Goal: Check status: Check status

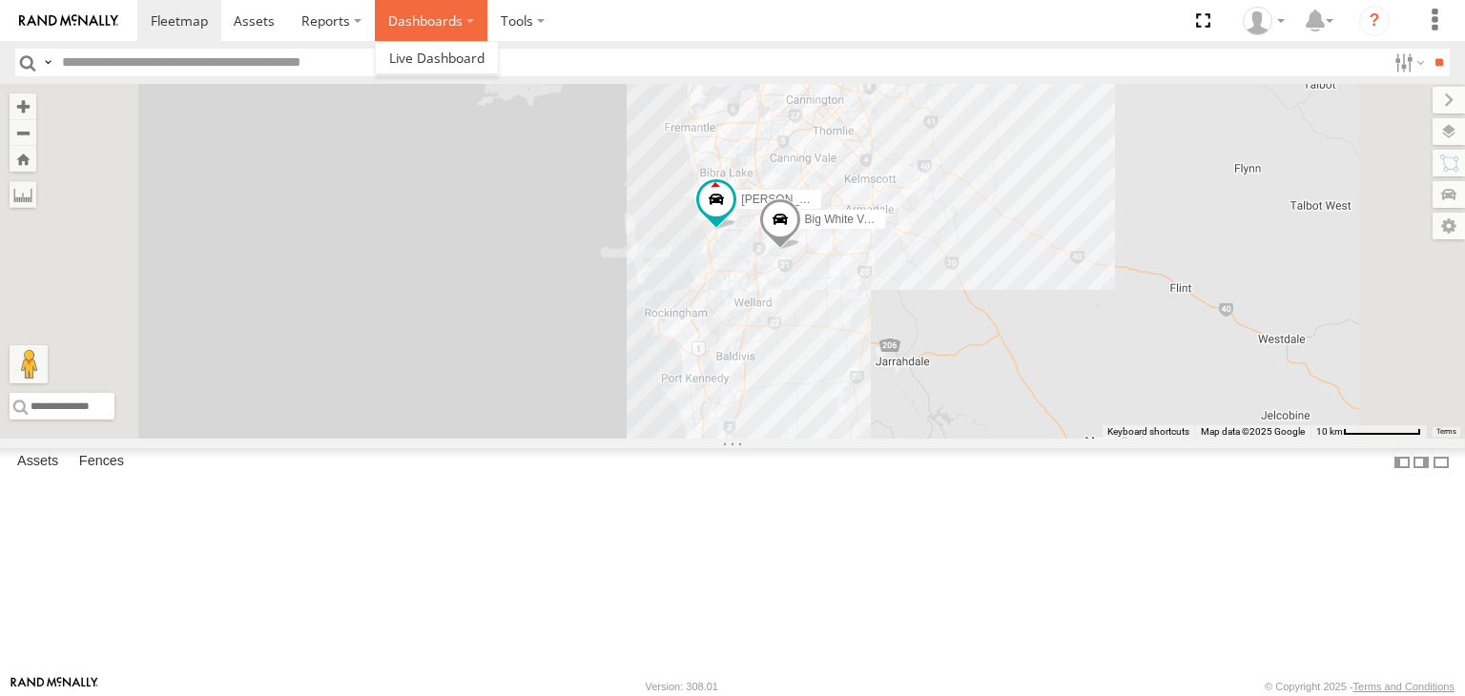
click at [425, 20] on label "Dashboards" at bounding box center [431, 20] width 113 height 41
click at [439, 64] on span at bounding box center [436, 58] width 95 height 18
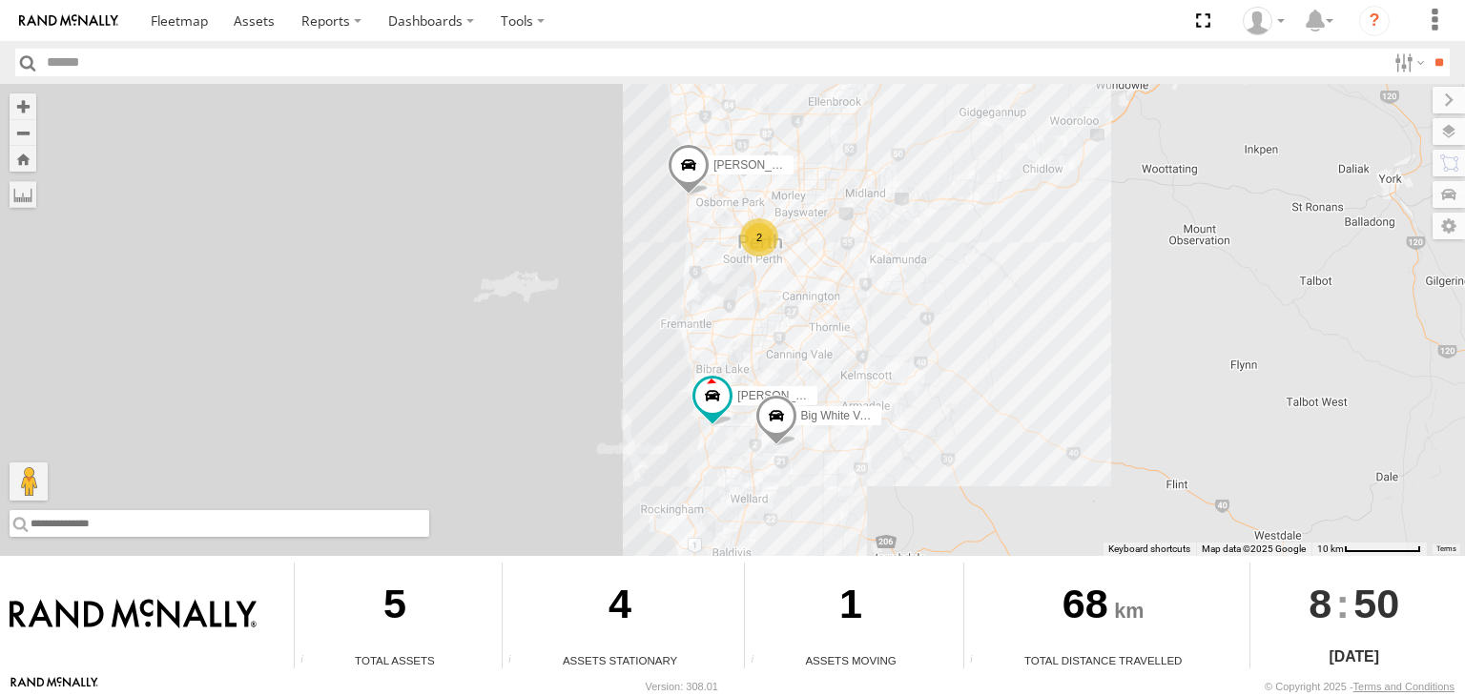
click at [99, 529] on input "text" at bounding box center [220, 523] width 420 height 27
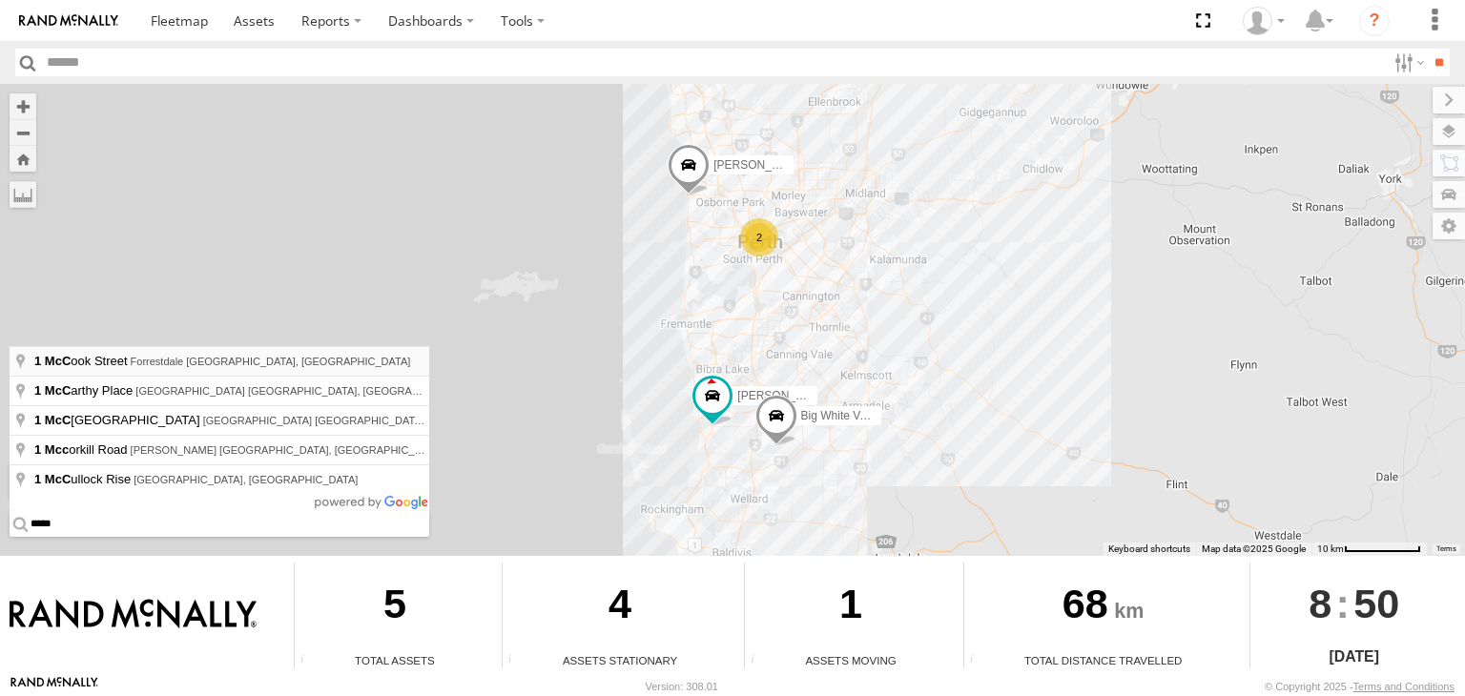
type input "**********"
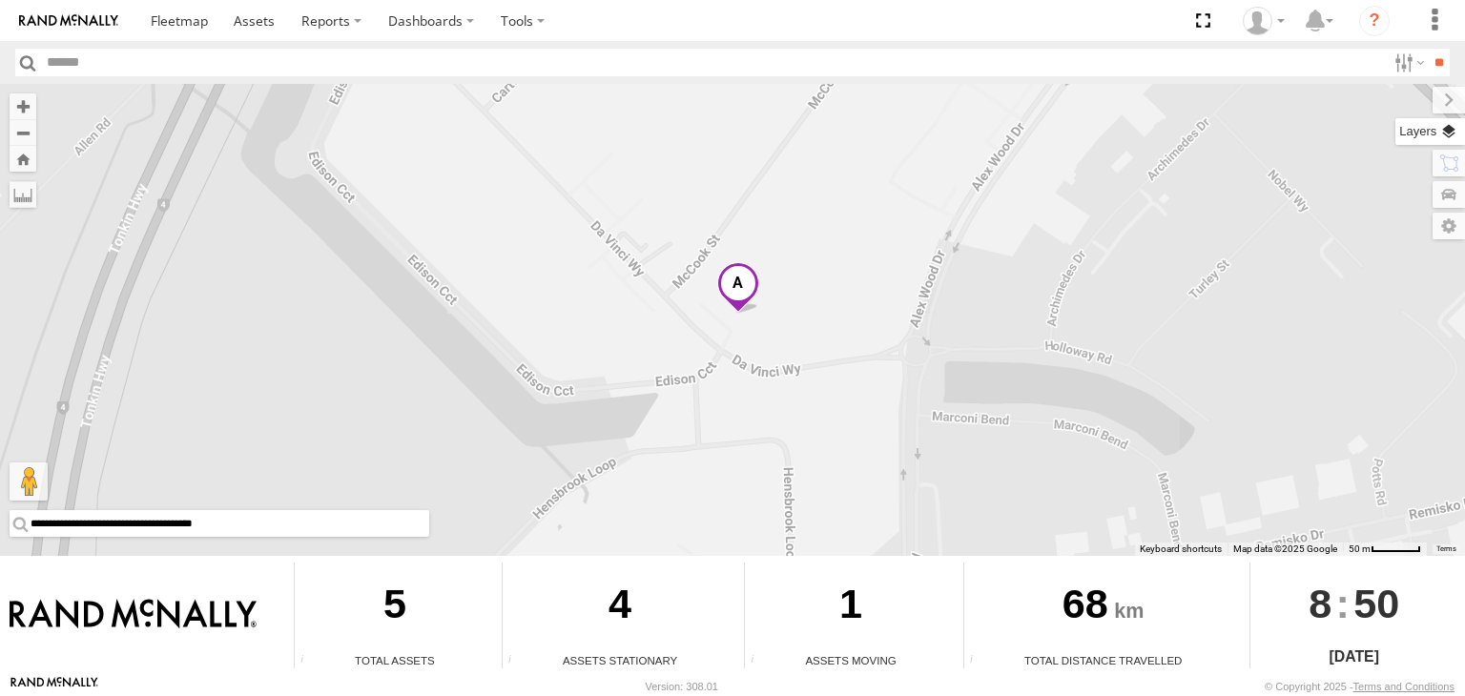
click at [1444, 124] on label at bounding box center [1431, 131] width 70 height 27
click at [0, 0] on span "Basemaps" at bounding box center [0, 0] width 0 height 0
click at [0, 0] on span "Satellite + Roadmap" at bounding box center [0, 0] width 0 height 0
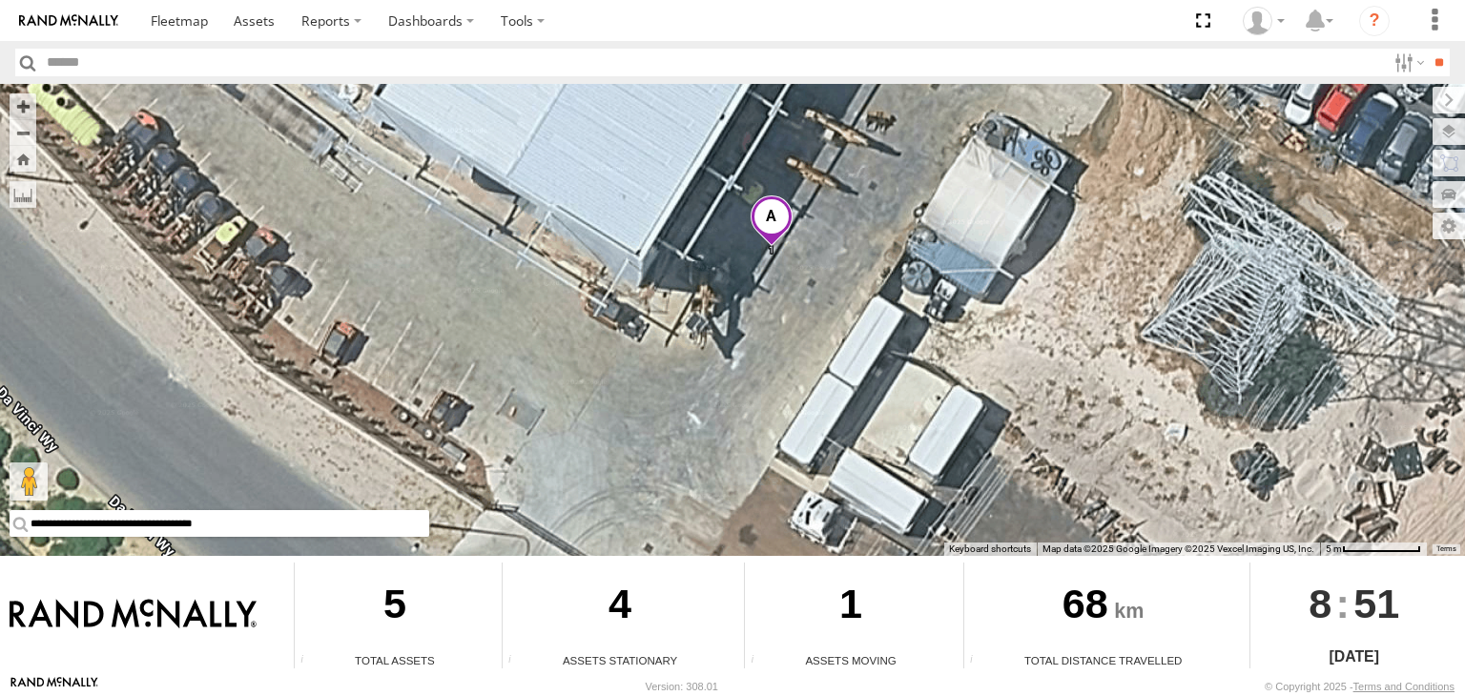
drag, startPoint x: 765, startPoint y: 238, endPoint x: 765, endPoint y: 342, distance: 103.0
click at [765, 342] on div "Audrey V6 Big White Van (Jay) Chris V9" at bounding box center [732, 320] width 1465 height 472
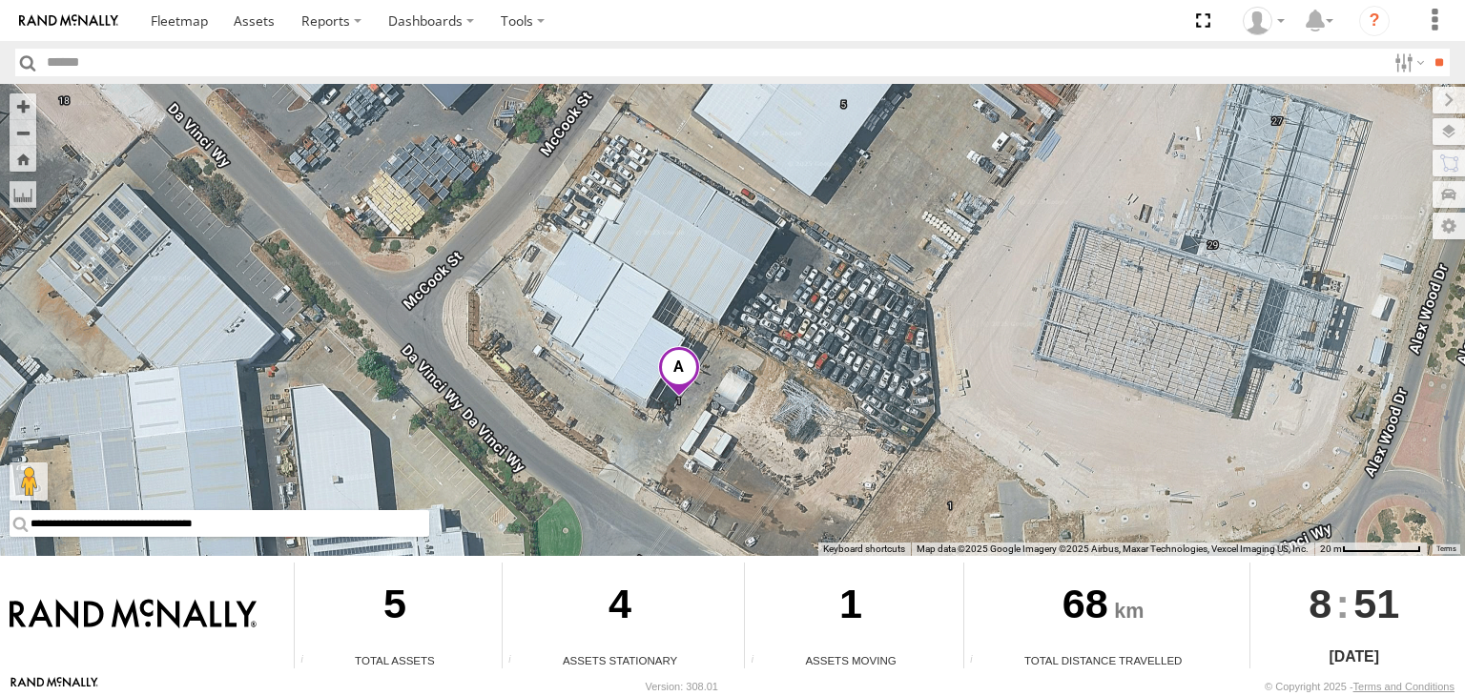
drag, startPoint x: 573, startPoint y: 226, endPoint x: 585, endPoint y: 333, distance: 107.5
click at [585, 333] on div "Audrey V6 Big White Van (Jay) Chris V9" at bounding box center [732, 320] width 1465 height 472
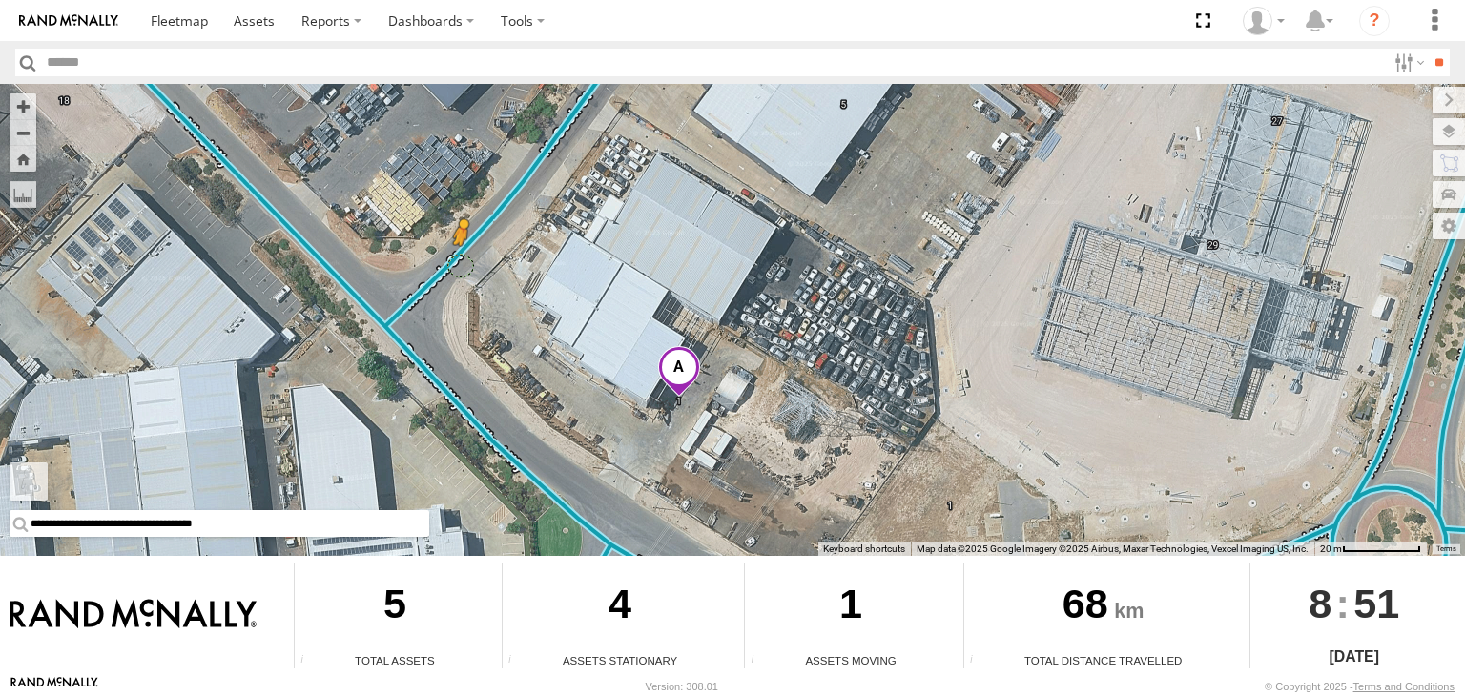
drag, startPoint x: 34, startPoint y: 489, endPoint x: 462, endPoint y: 263, distance: 483.5
click at [462, 263] on div "**********" at bounding box center [732, 320] width 1465 height 472
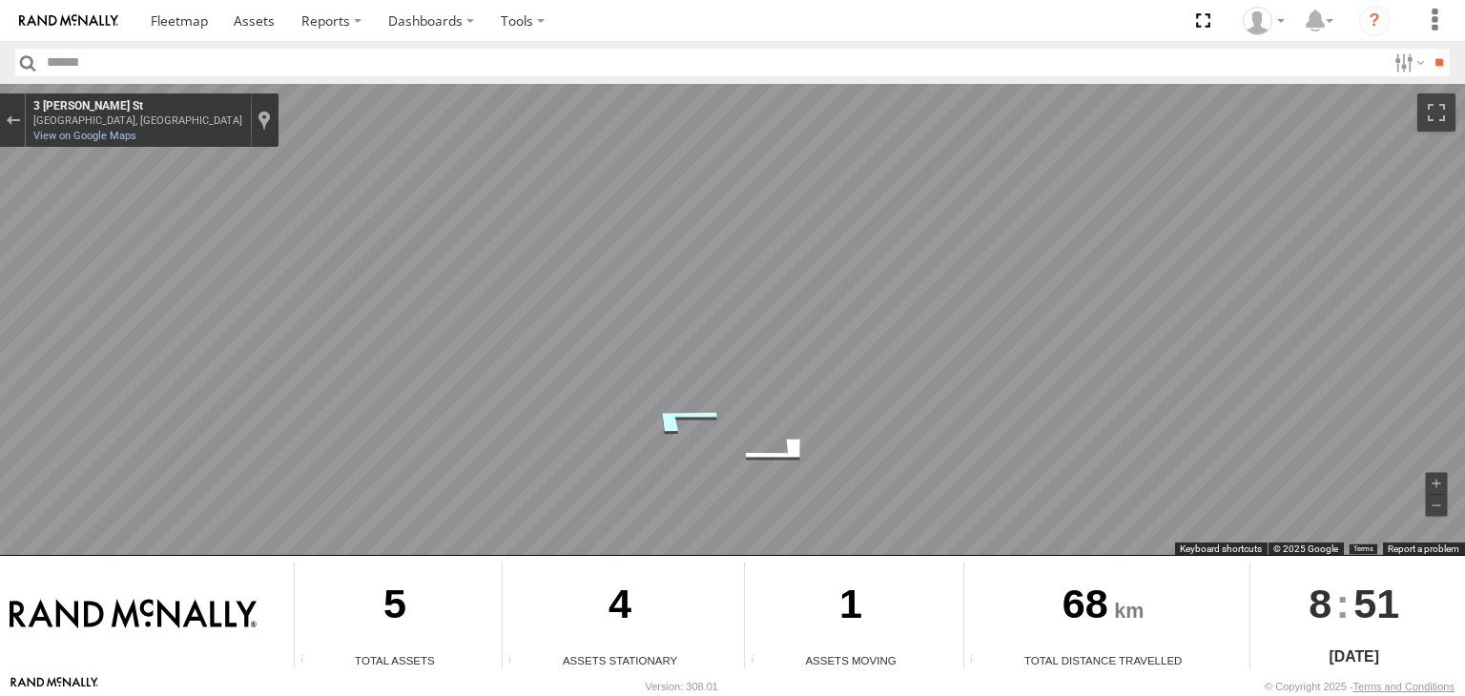
click at [680, 419] on icon "Go Northeast, McCook St" at bounding box center [680, 419] width 141 height 48
click at [664, 481] on icon "Go Northeast, McCook St" at bounding box center [670, 484] width 131 height 40
click at [664, 481] on icon "Go Northeast, McCook St" at bounding box center [669, 484] width 129 height 40
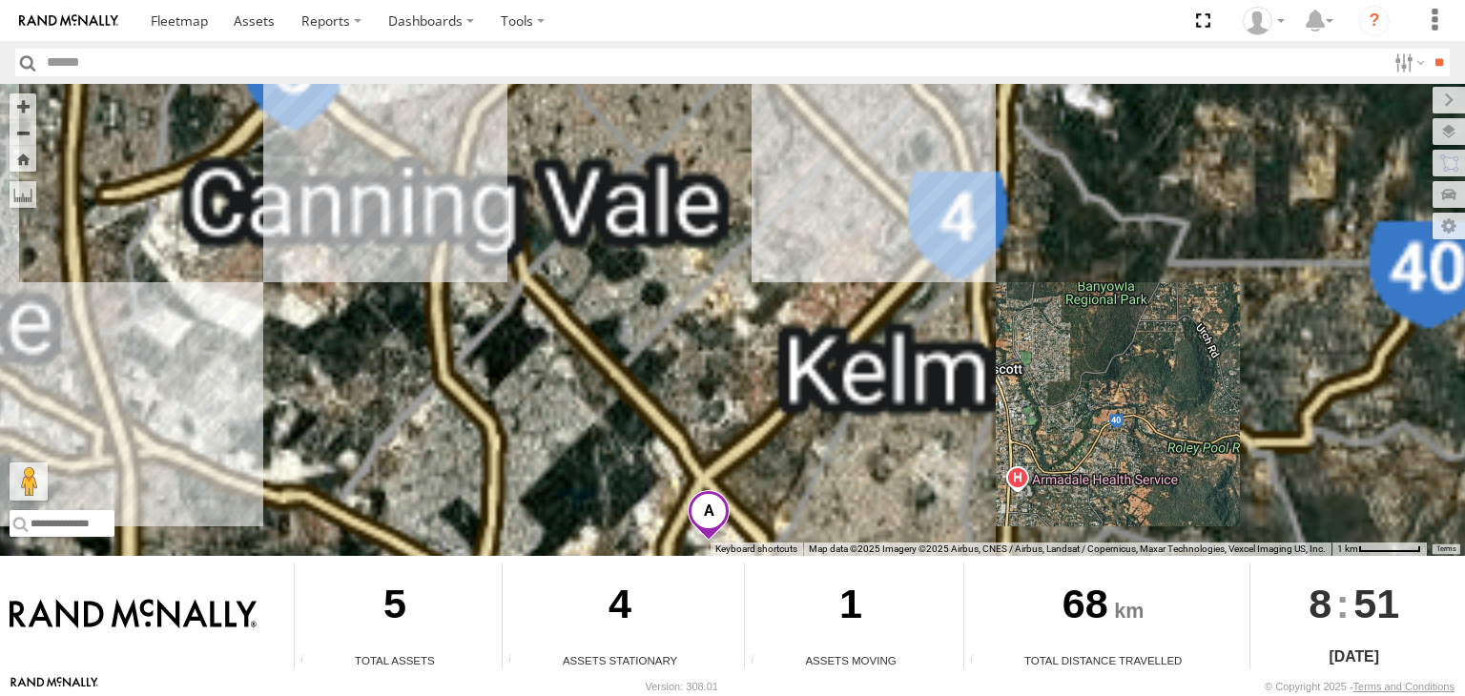
click at [699, 520] on span at bounding box center [709, 516] width 42 height 52
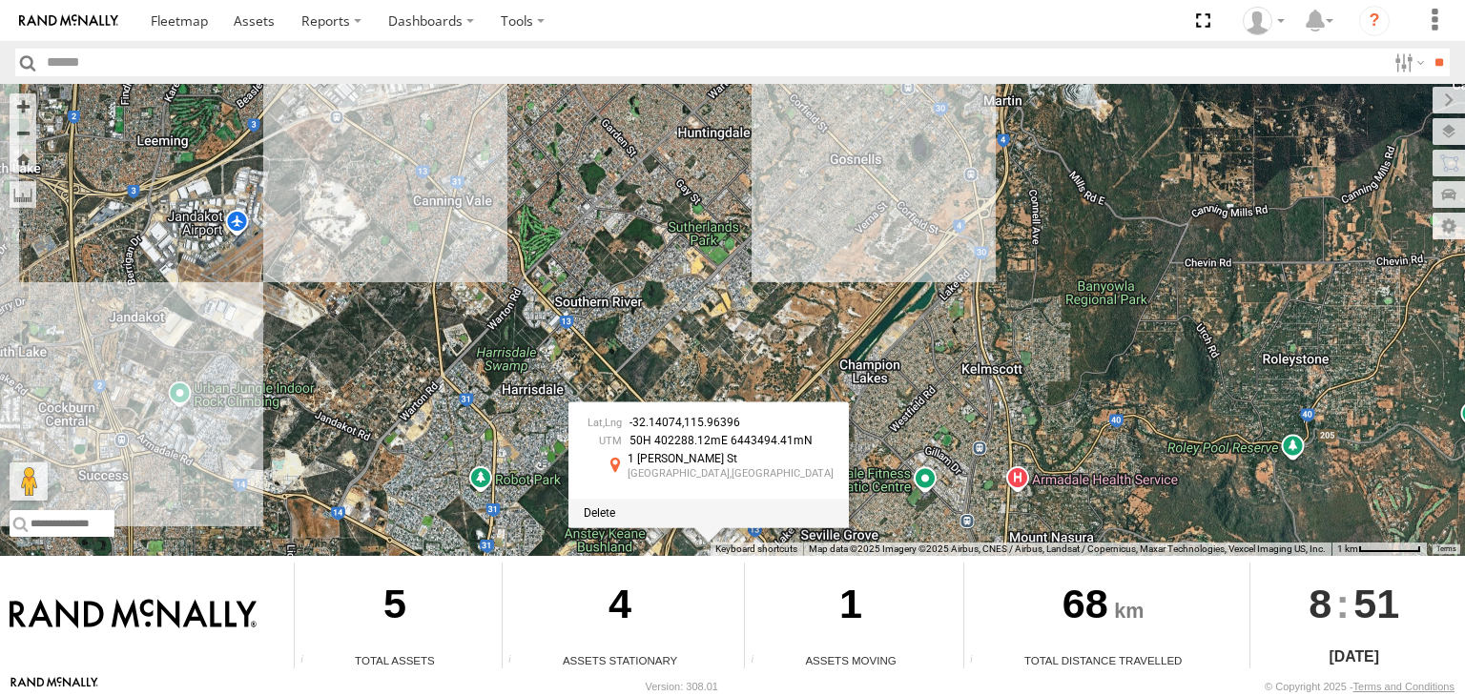
click at [701, 461] on div "1 McCook St" at bounding box center [731, 459] width 206 height 12
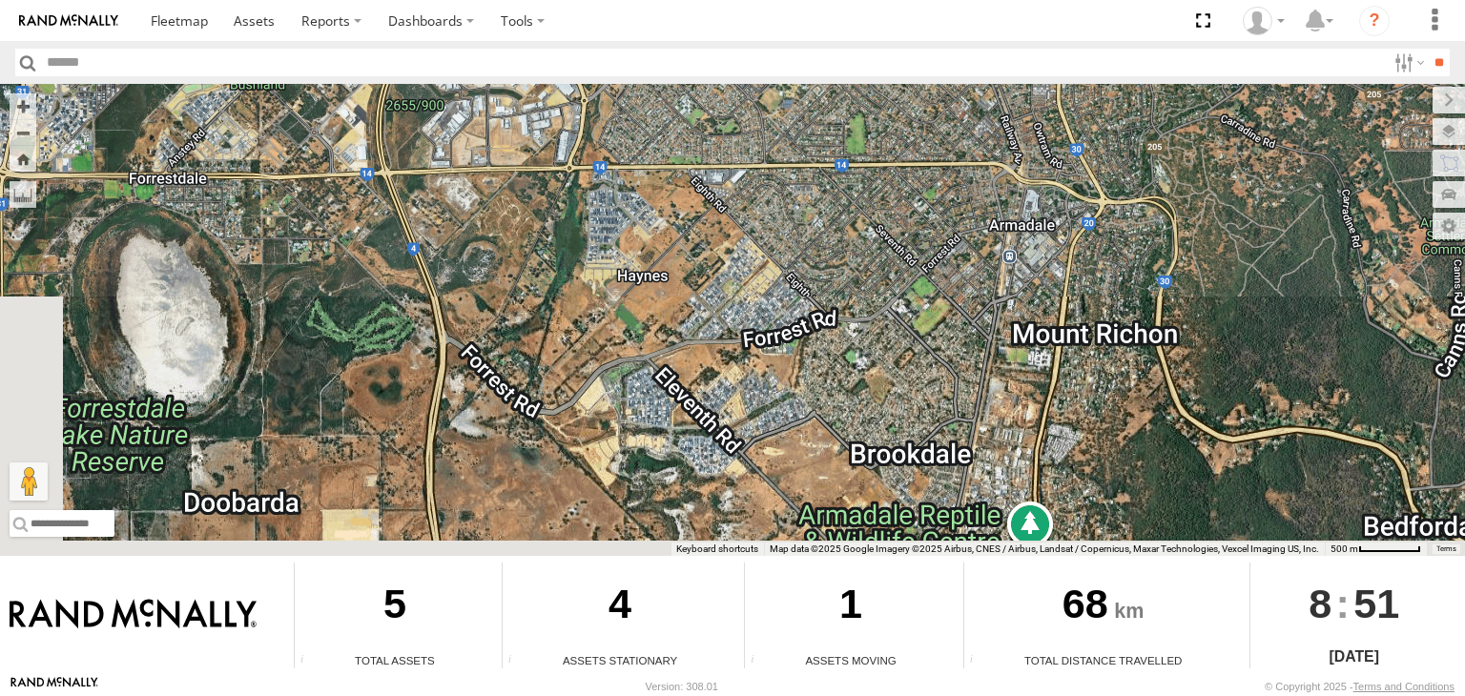
drag, startPoint x: 1048, startPoint y: 443, endPoint x: 1145, endPoint y: 112, distance: 344.8
click at [1174, 109] on div "Audrey V6 Big White Van (Jay) Chris V9 -32.14074 , 115.96396 50H 402288.12mE 64…" at bounding box center [732, 320] width 1465 height 472
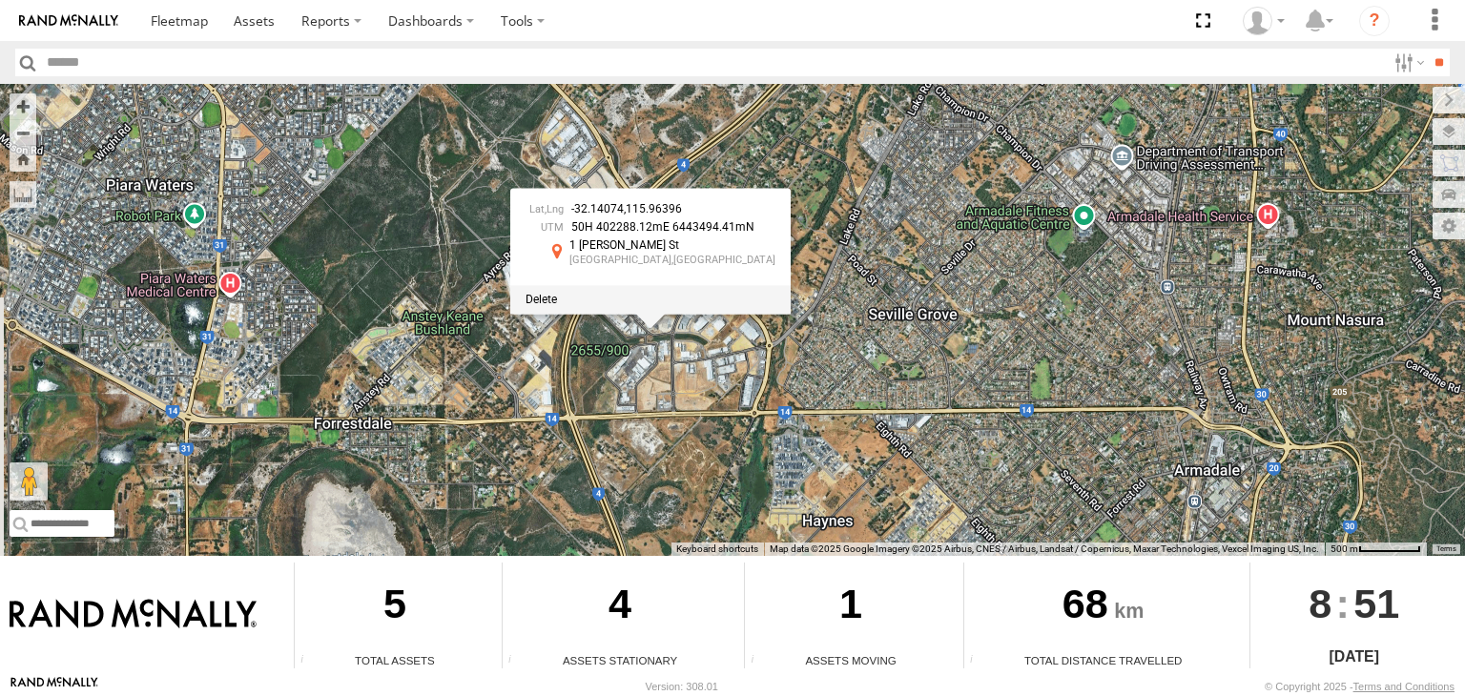
drag, startPoint x: 527, startPoint y: 297, endPoint x: 645, endPoint y: 570, distance: 297.4
click at [645, 570] on div "To navigate the map with touch gestures double-tap and hold your finger on the …" at bounding box center [732, 379] width 1465 height 591
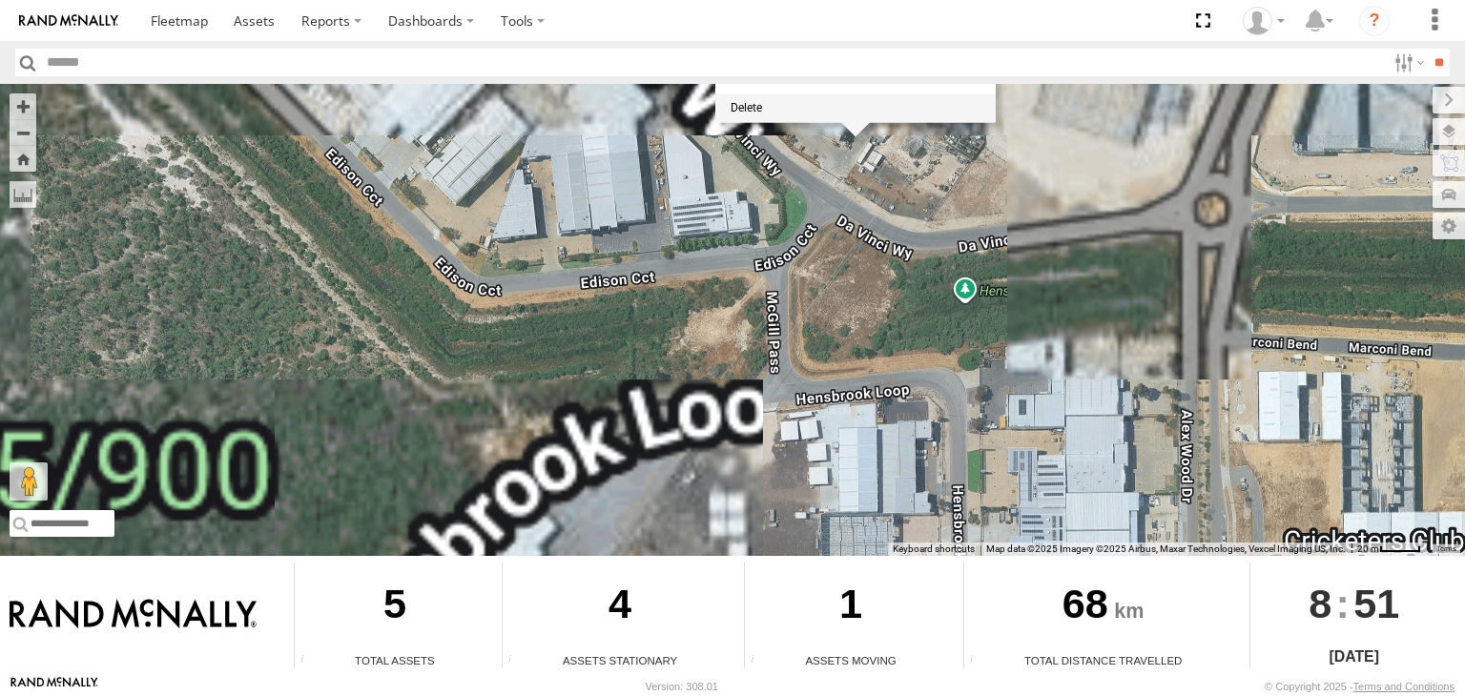
drag, startPoint x: 779, startPoint y: 289, endPoint x: 691, endPoint y: 461, distance: 193.3
click at [680, 487] on div "Audrey V6 Big White Van (Jay) Chris V9 -32.14074 , 115.96396 50H 402288.12mE 64…" at bounding box center [732, 320] width 1465 height 472
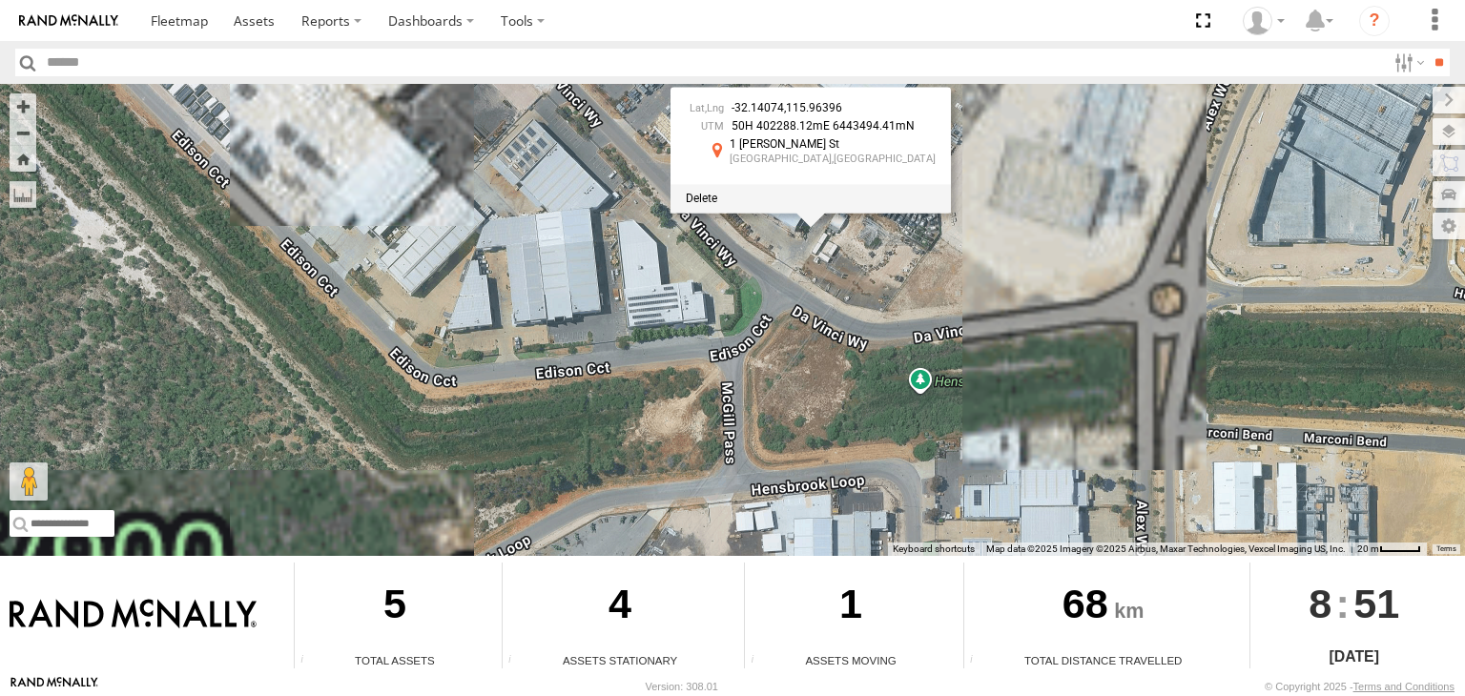
drag, startPoint x: 744, startPoint y: 288, endPoint x: 720, endPoint y: 342, distance: 58.5
click at [720, 342] on div "Audrey V6 Big White Van (Jay) Chris V9 -32.14074 , 115.96396 50H 402288.12mE 64…" at bounding box center [732, 320] width 1465 height 472
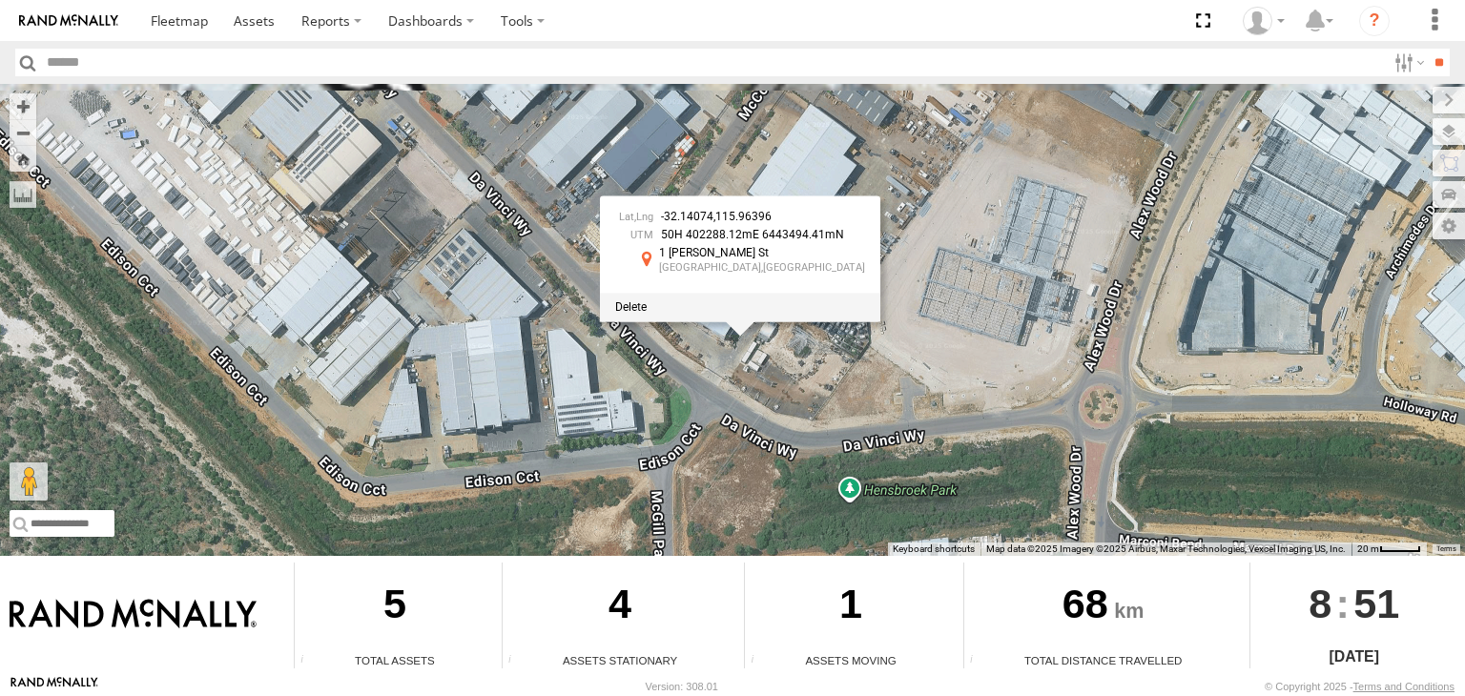
click at [746, 321] on div "-32.14074 , 115.96396 50H 402288.12mE 6443494.41mN 1 McCook St Forrestdale,WA -…" at bounding box center [740, 259] width 280 height 126
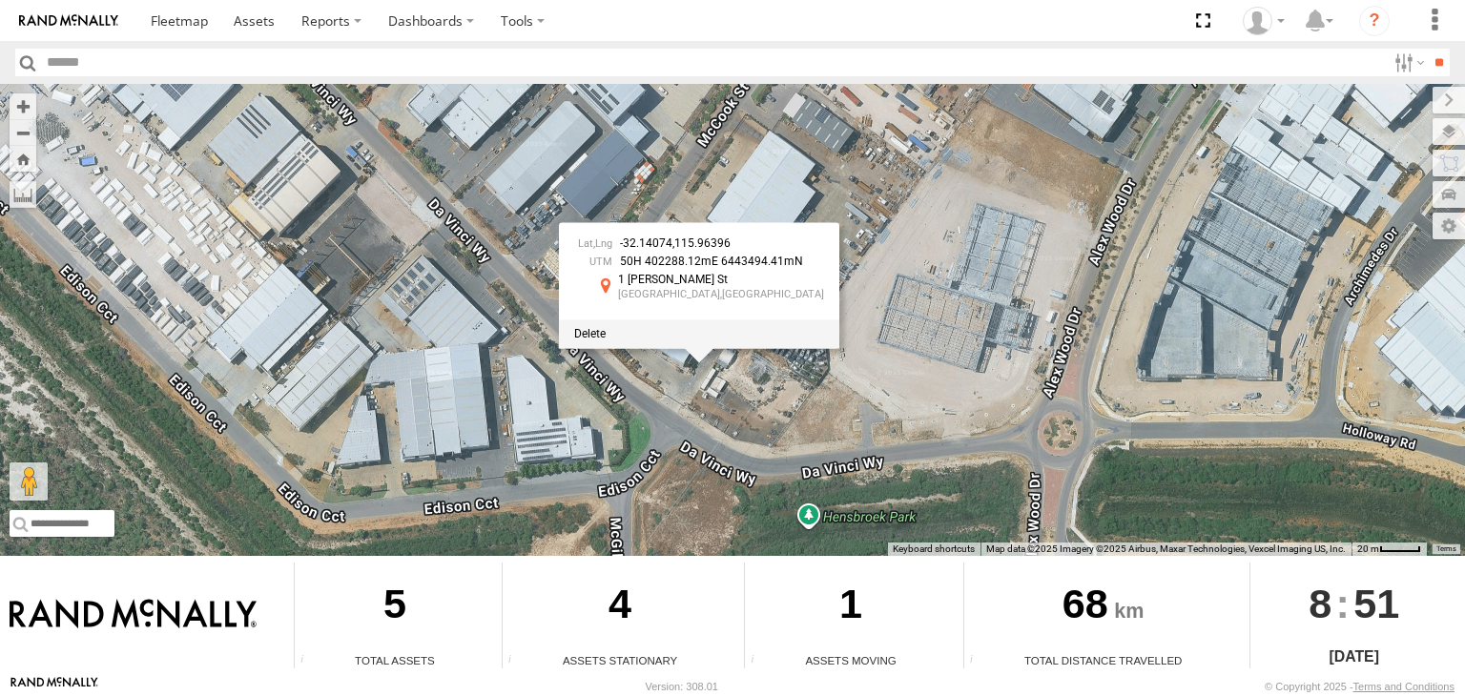
drag, startPoint x: 794, startPoint y: 405, endPoint x: 746, endPoint y: 434, distance: 55.6
click at [746, 434] on div "Audrey V6 Big White Van (Jay) Chris V9 -32.14074 , 115.96396 50H 402288.12mE 64…" at bounding box center [732, 320] width 1465 height 472
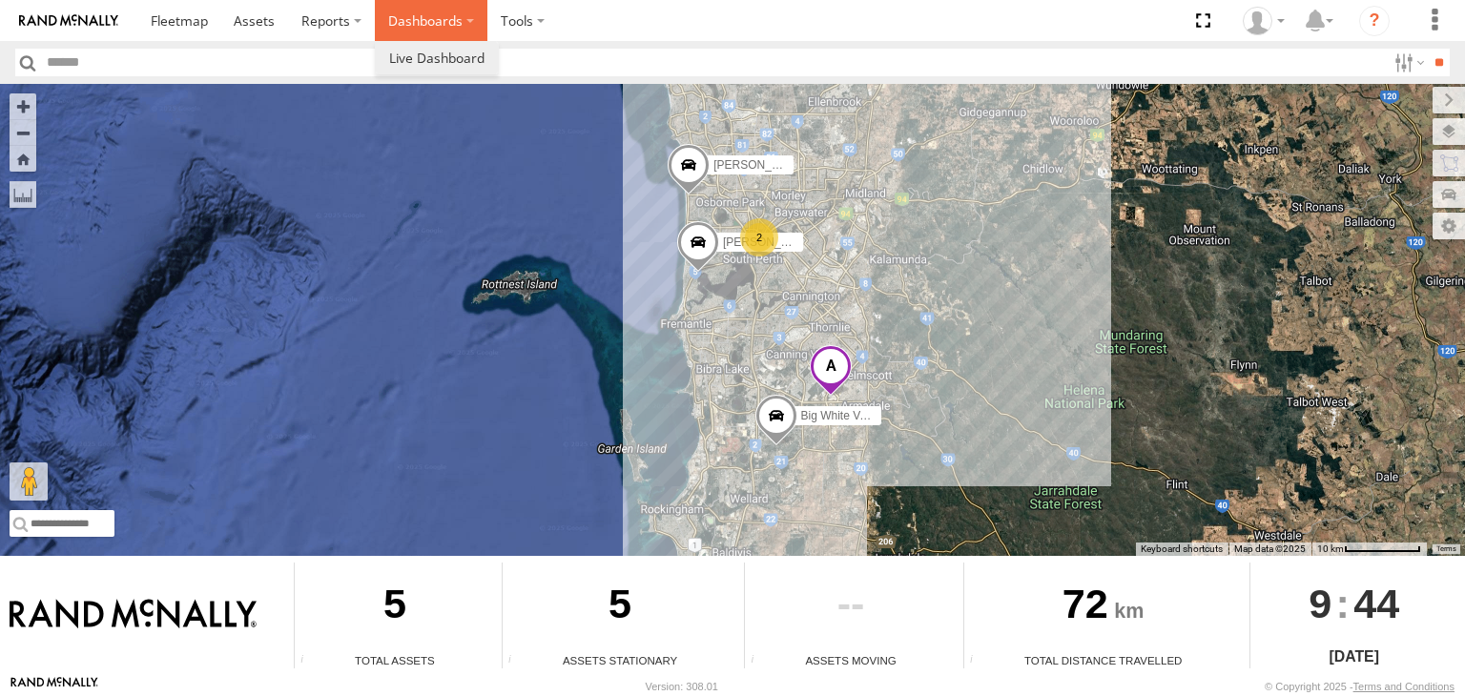
click at [444, 36] on label "Dashboards" at bounding box center [431, 20] width 113 height 41
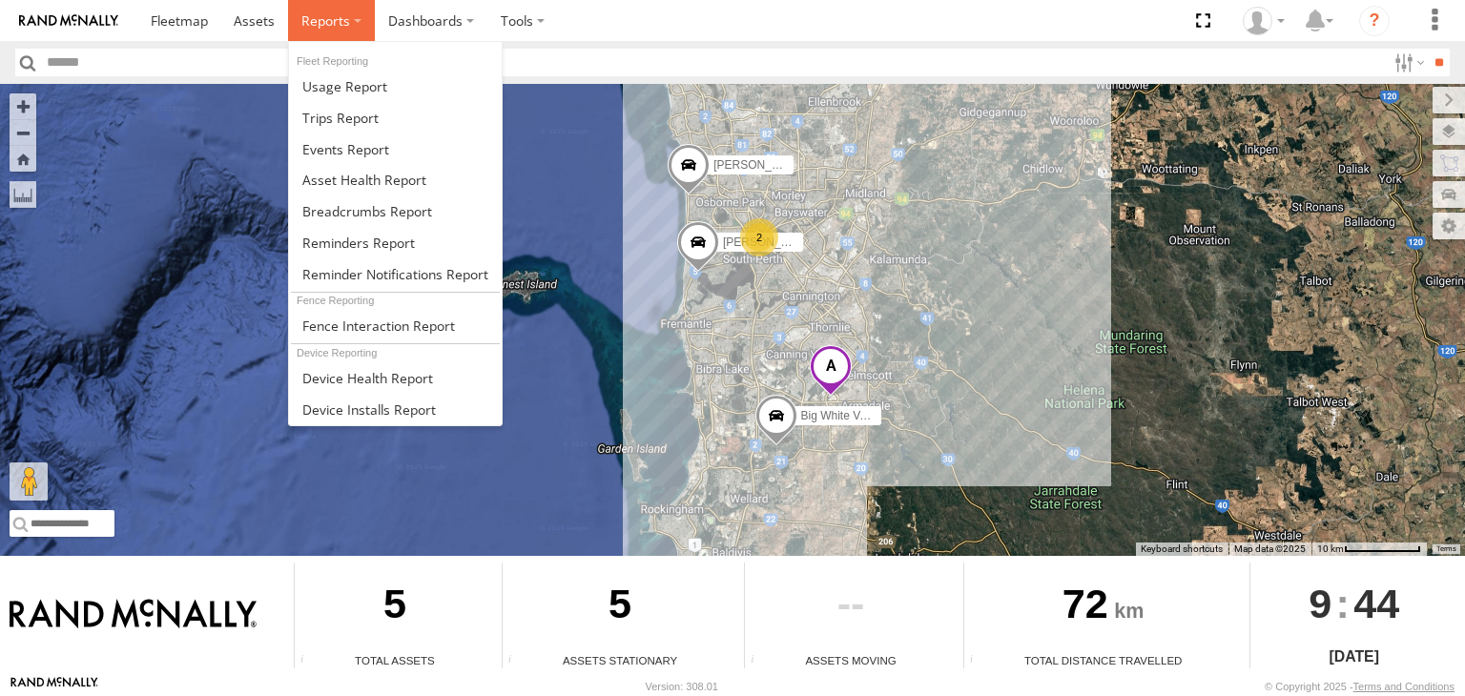
click at [334, 9] on label at bounding box center [331, 20] width 87 height 41
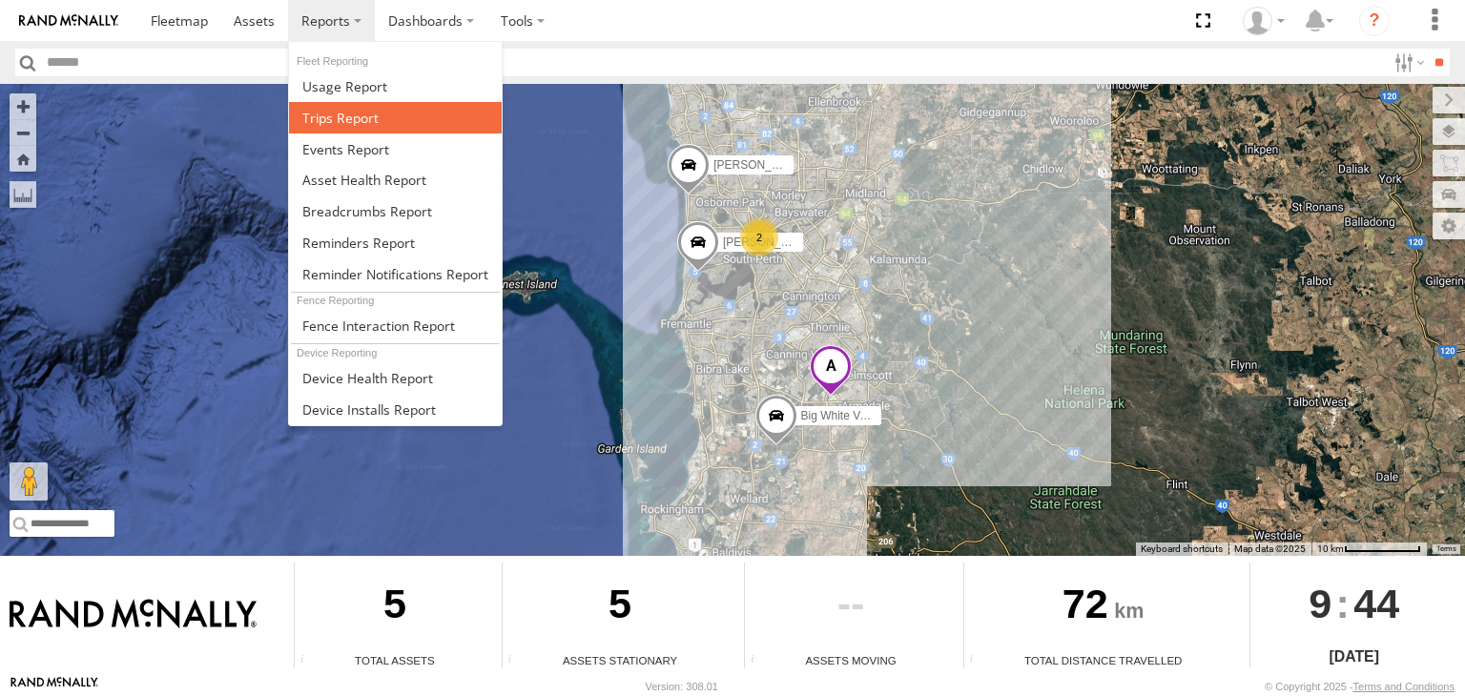
click at [358, 109] on span at bounding box center [340, 118] width 76 height 18
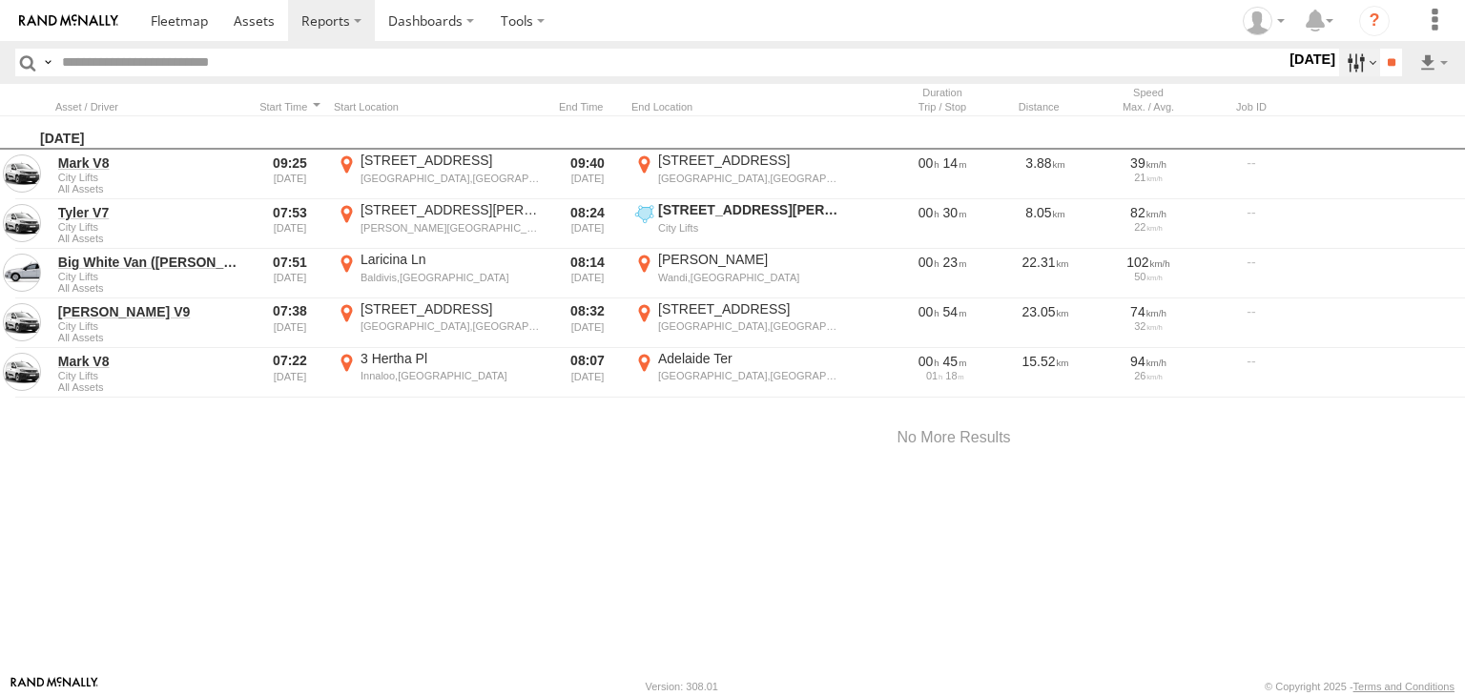
click at [1356, 59] on label at bounding box center [1359, 63] width 41 height 28
click at [0, 0] on label at bounding box center [0, 0] width 0 height 0
click at [1387, 64] on input "**" at bounding box center [1391, 63] width 22 height 28
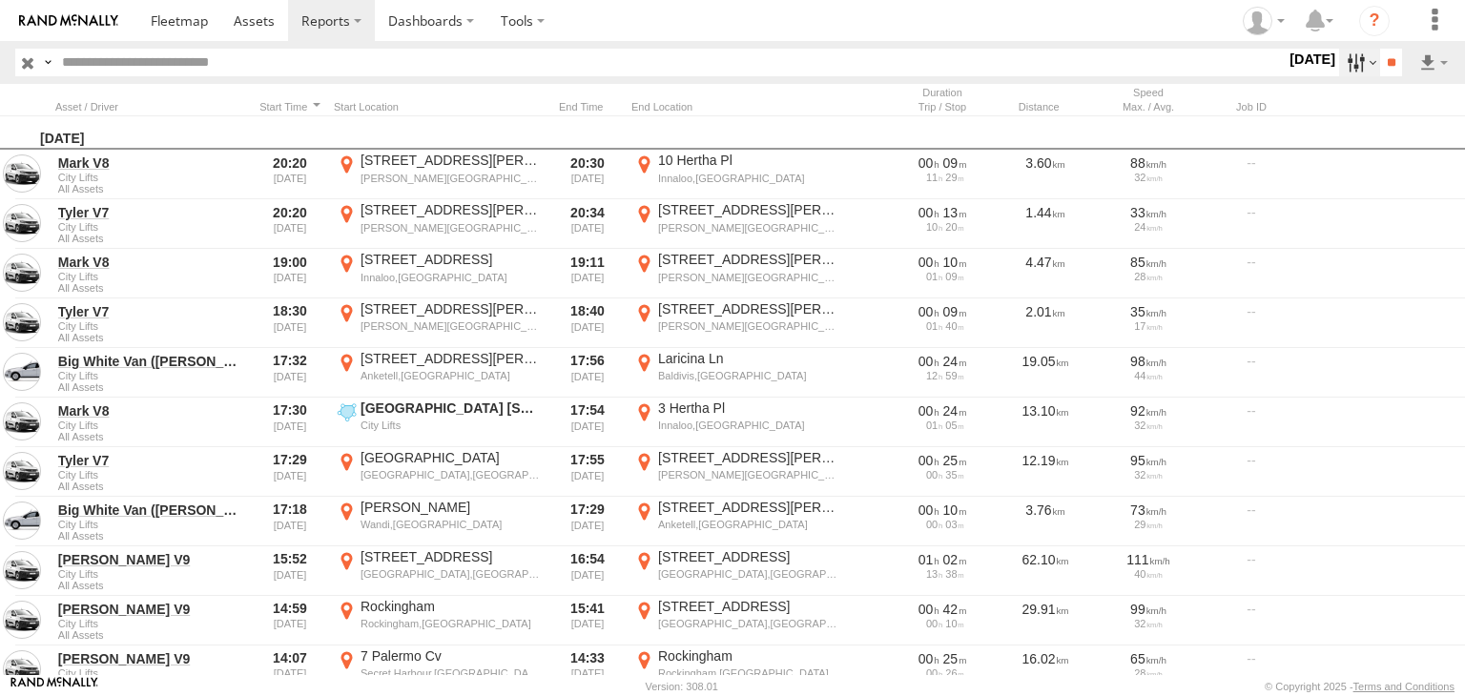
click at [1366, 63] on label at bounding box center [1359, 63] width 41 height 28
click at [174, 13] on span at bounding box center [179, 20] width 57 height 18
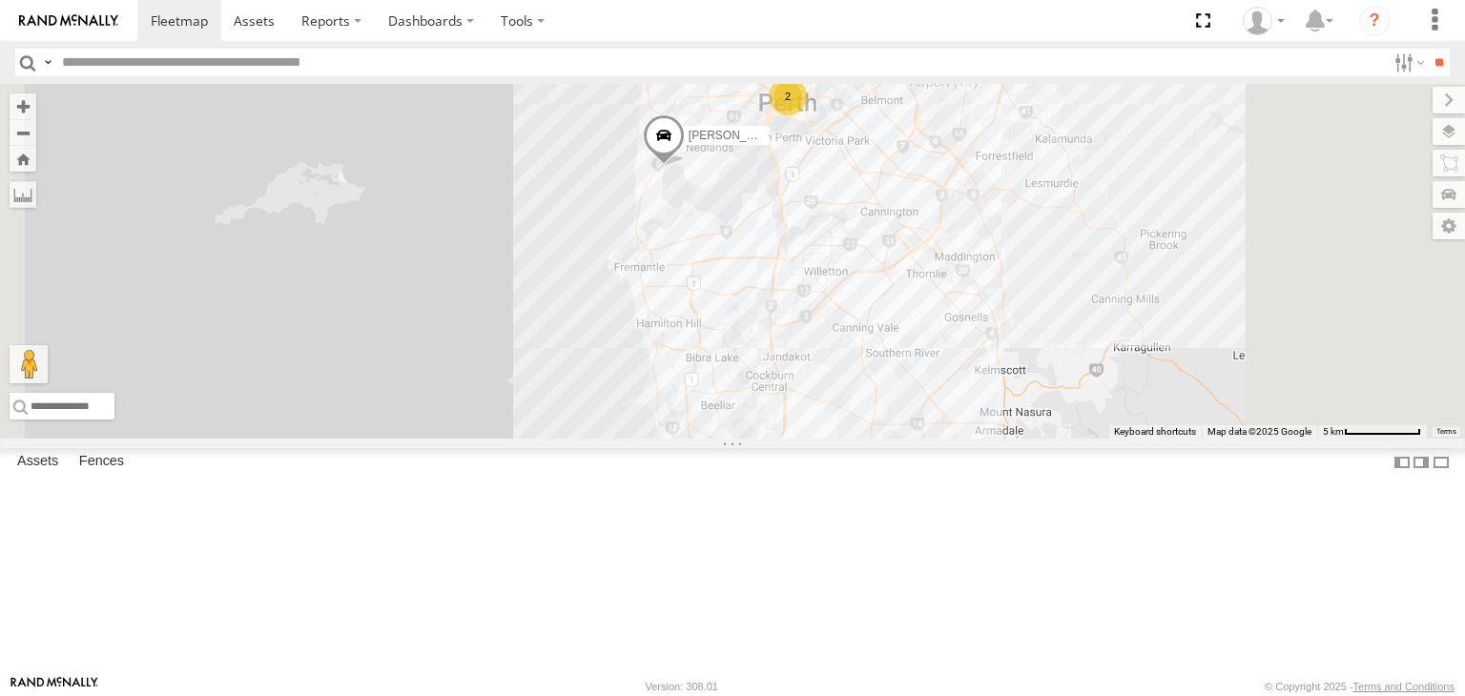
click at [0, 0] on span at bounding box center [0, 0] width 0 height 0
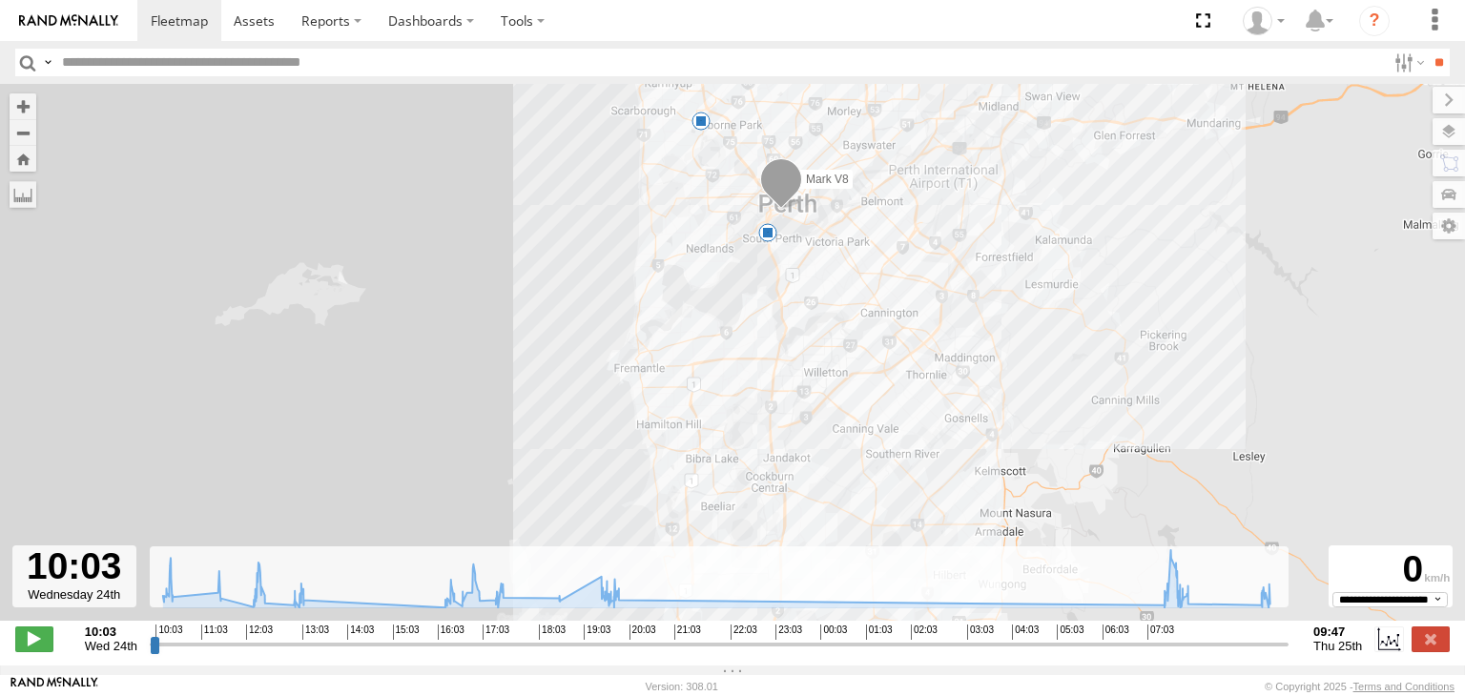
type input "**********"
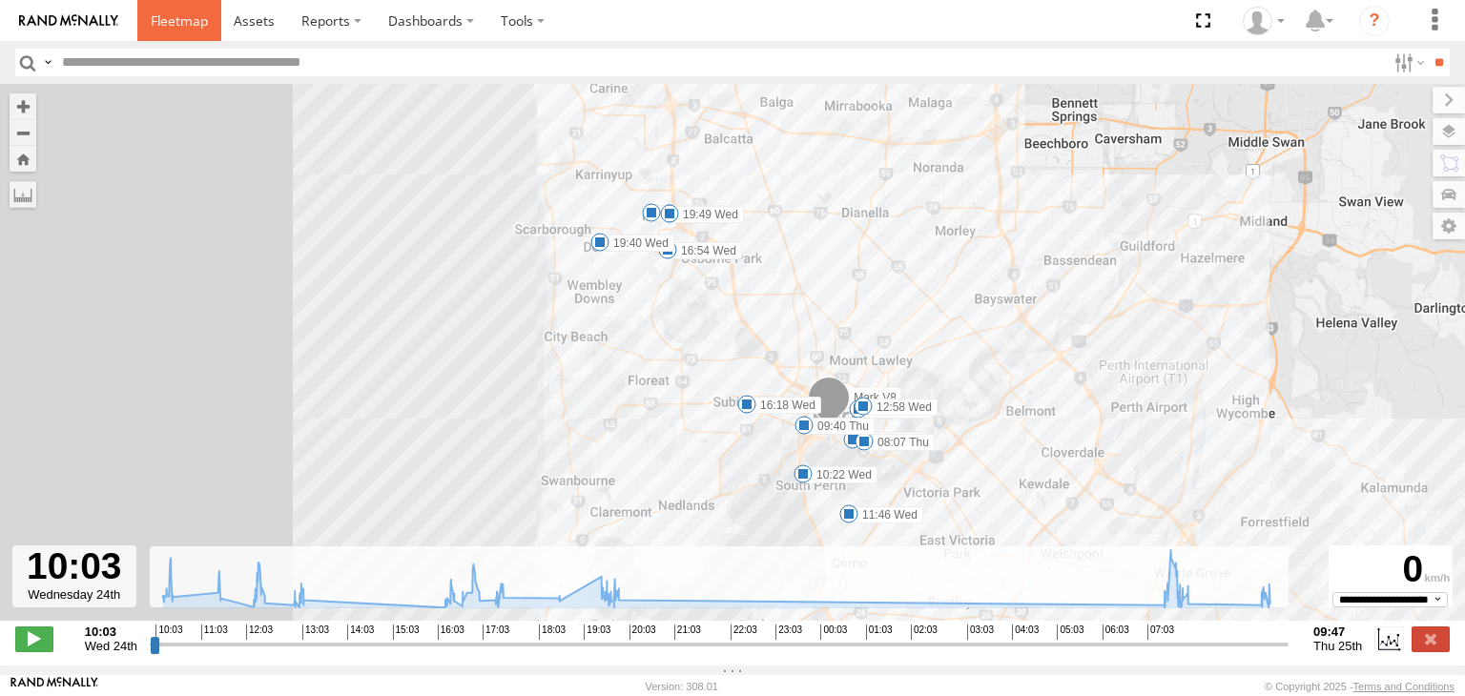
click at [191, 29] on span at bounding box center [179, 20] width 57 height 18
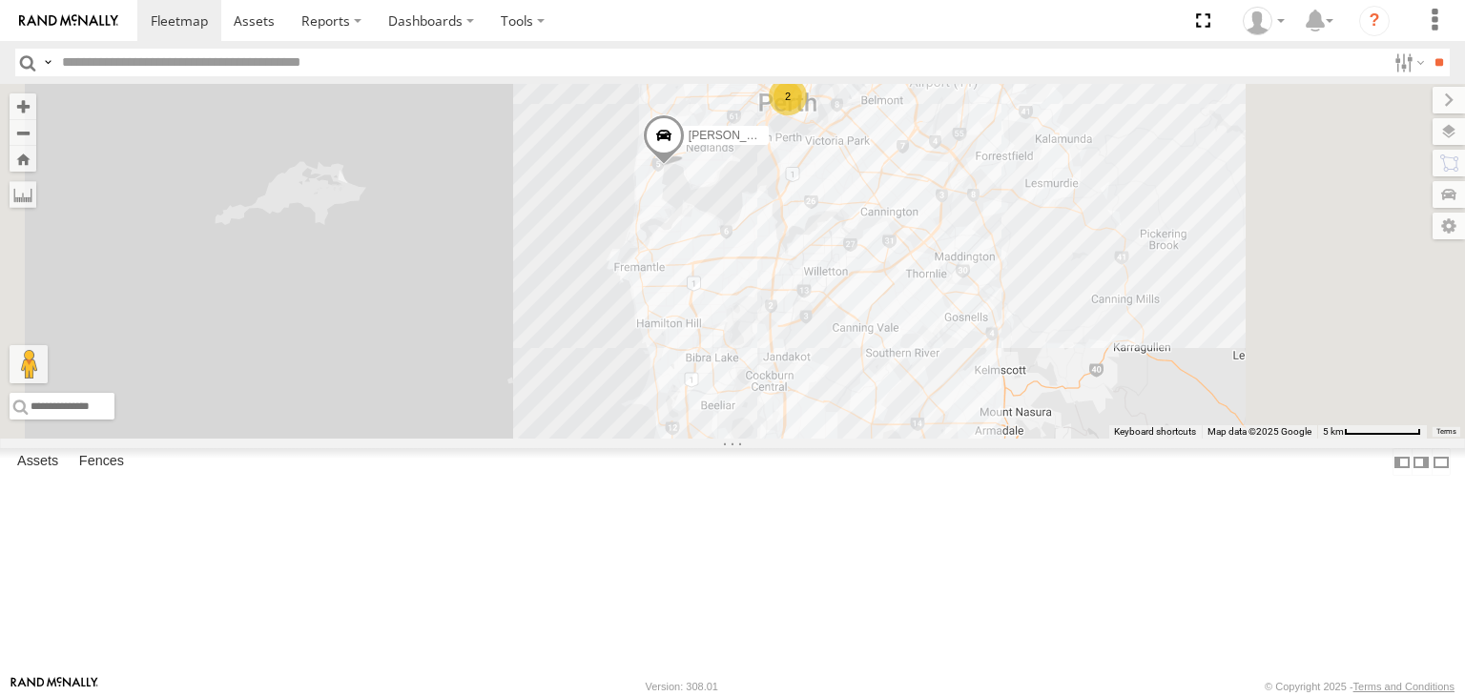
click at [0, 0] on div "Mark V8" at bounding box center [0, 0] width 0 height 0
